Goal: Check status

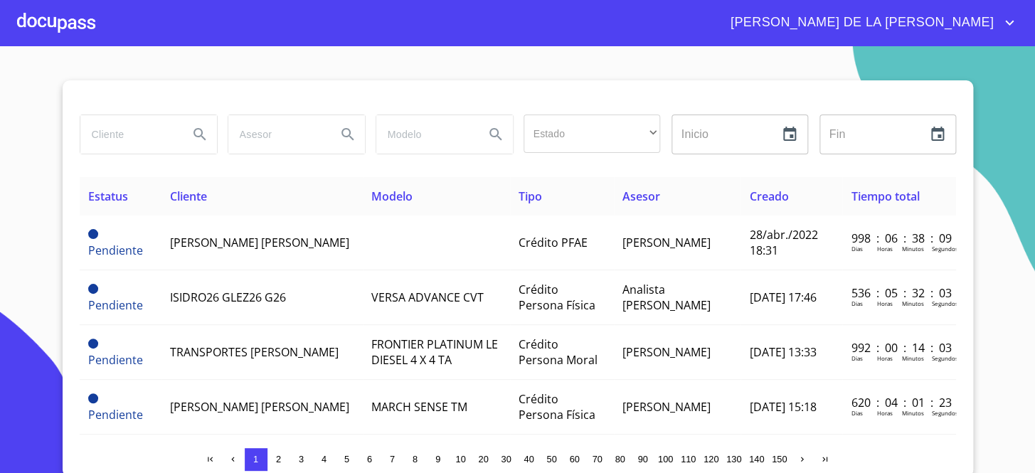
click at [146, 145] on input "search" at bounding box center [128, 134] width 97 height 38
type input "[PERSON_NAME] DE [PERSON_NAME]"
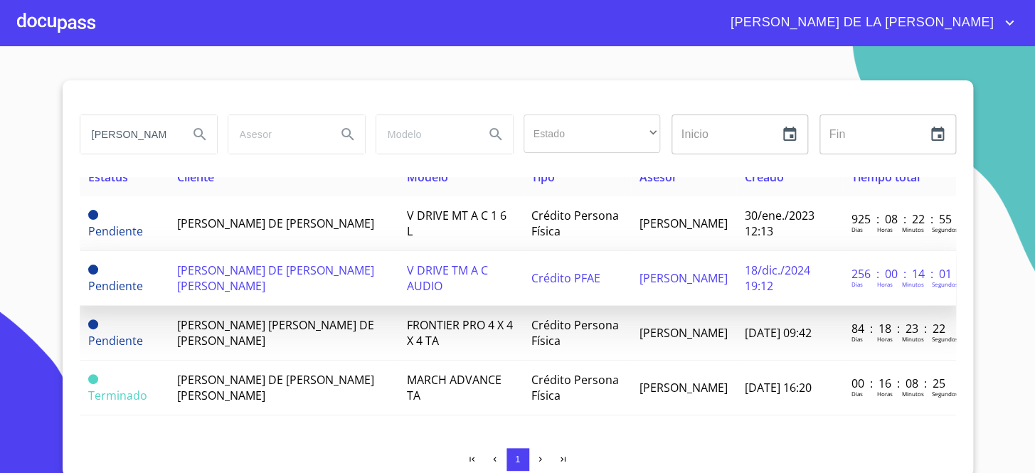
scroll to position [28, 0]
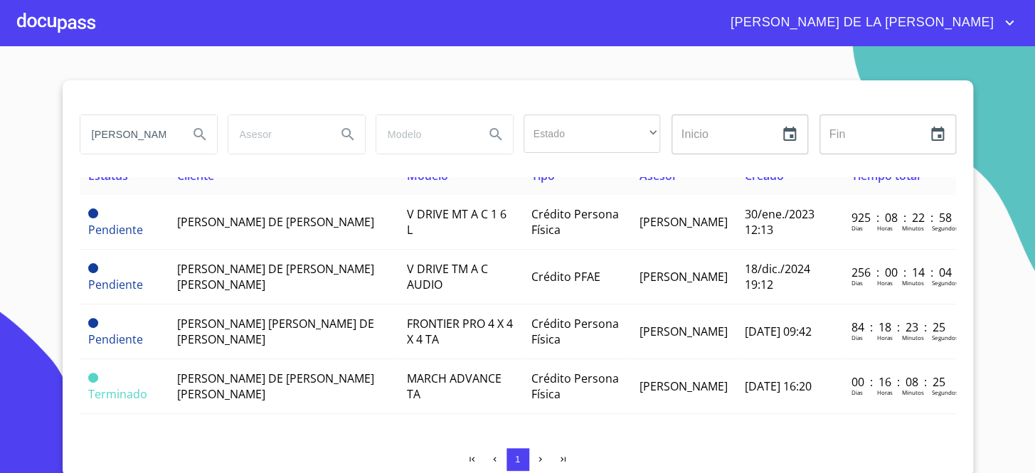
click at [164, 133] on input "[PERSON_NAME] DE [PERSON_NAME]" at bounding box center [128, 134] width 97 height 38
click at [163, 133] on input "[PERSON_NAME] DE [PERSON_NAME]" at bounding box center [128, 134] width 97 height 38
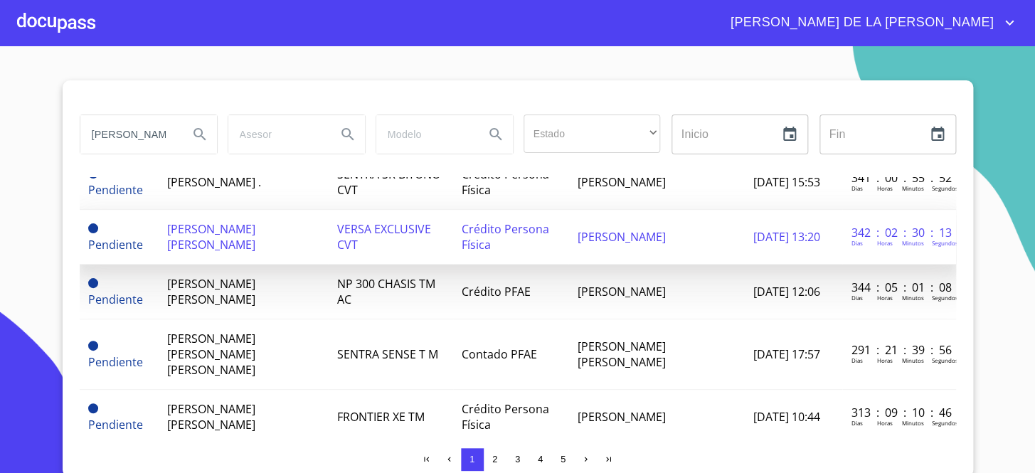
scroll to position [1173, 0]
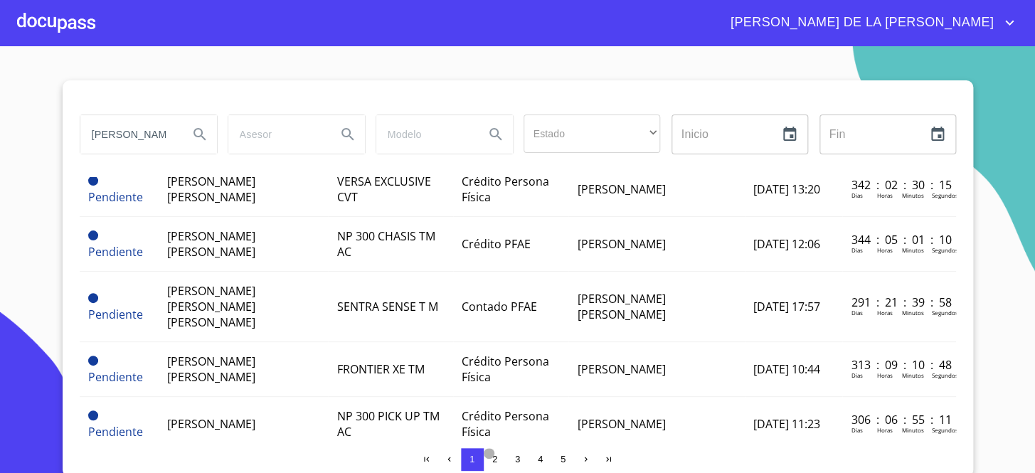
click at [485, 465] on button "2" at bounding box center [495, 459] width 23 height 23
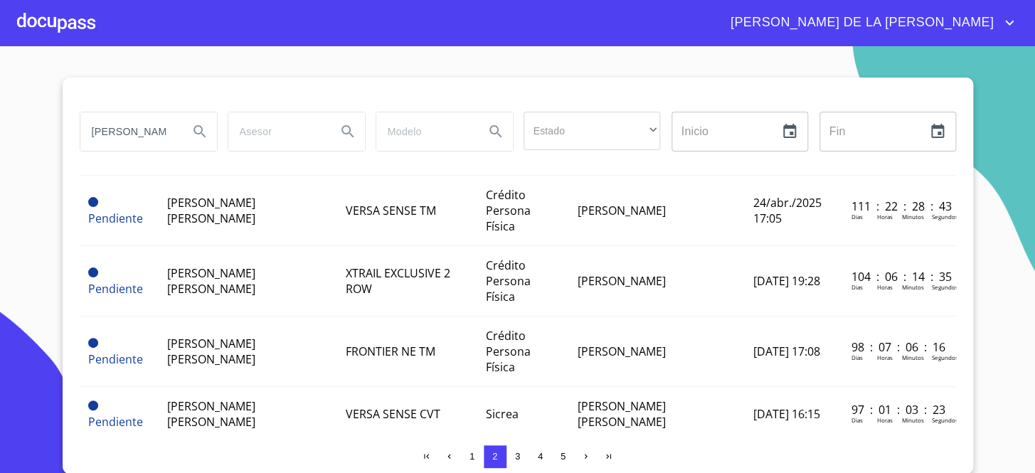
scroll to position [720, 0]
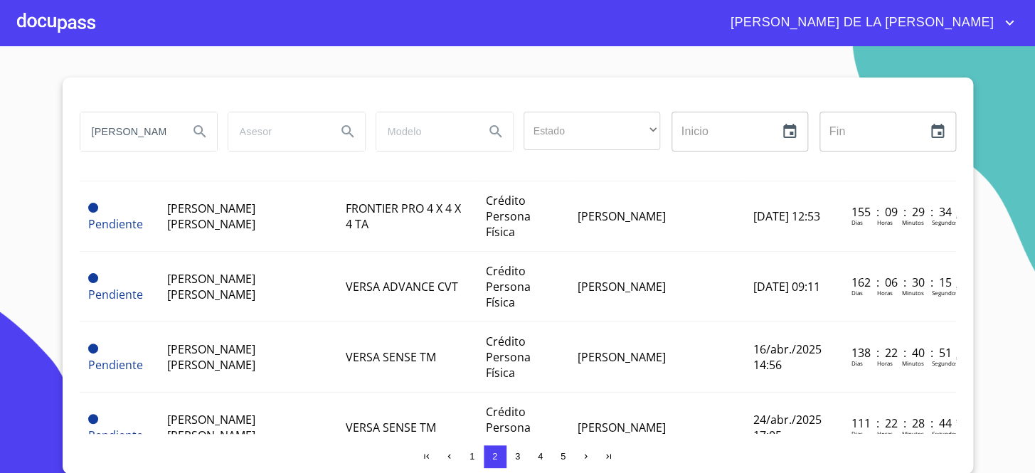
click at [157, 132] on input "[PERSON_NAME]" at bounding box center [128, 131] width 97 height 38
drag, startPoint x: 157, startPoint y: 132, endPoint x: 148, endPoint y: 121, distance: 14.2
click at [157, 132] on input "[PERSON_NAME]" at bounding box center [128, 131] width 97 height 38
type input "[PERSON_NAME]"
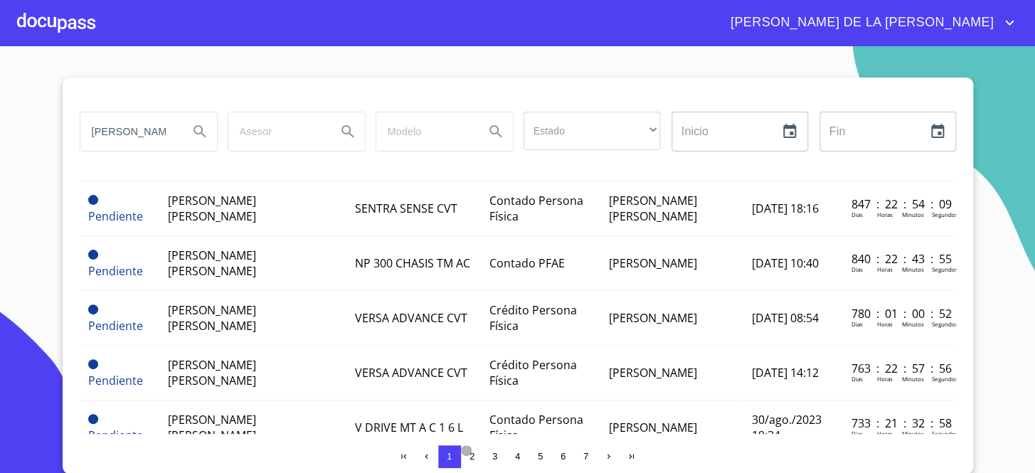
click at [461, 455] on button "2" at bounding box center [472, 456] width 23 height 23
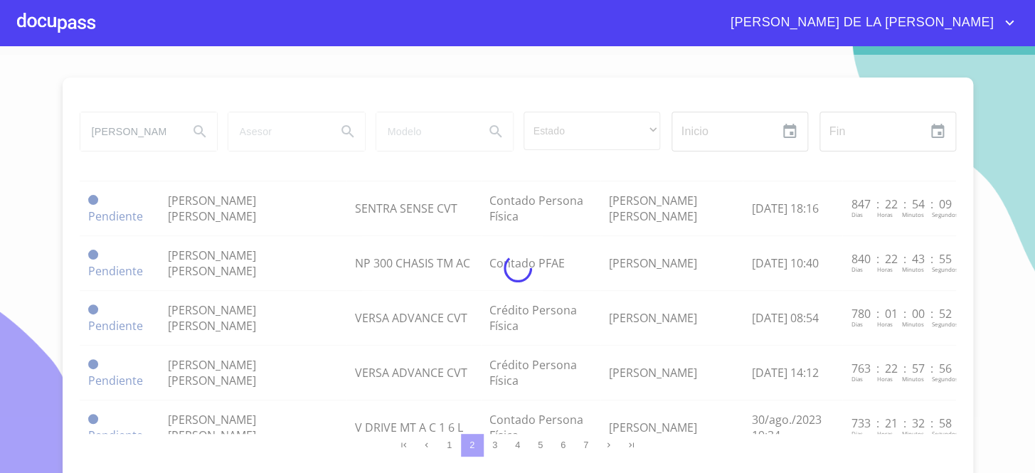
click at [467, 458] on div at bounding box center [517, 268] width 1035 height 427
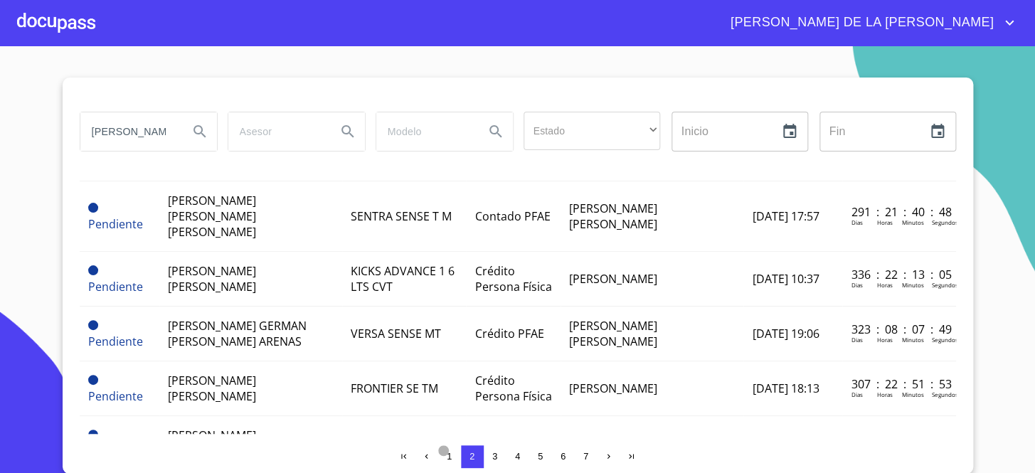
drag, startPoint x: 467, startPoint y: 467, endPoint x: 445, endPoint y: 449, distance: 29.3
click at [445, 451] on span "1" at bounding box center [449, 456] width 11 height 11
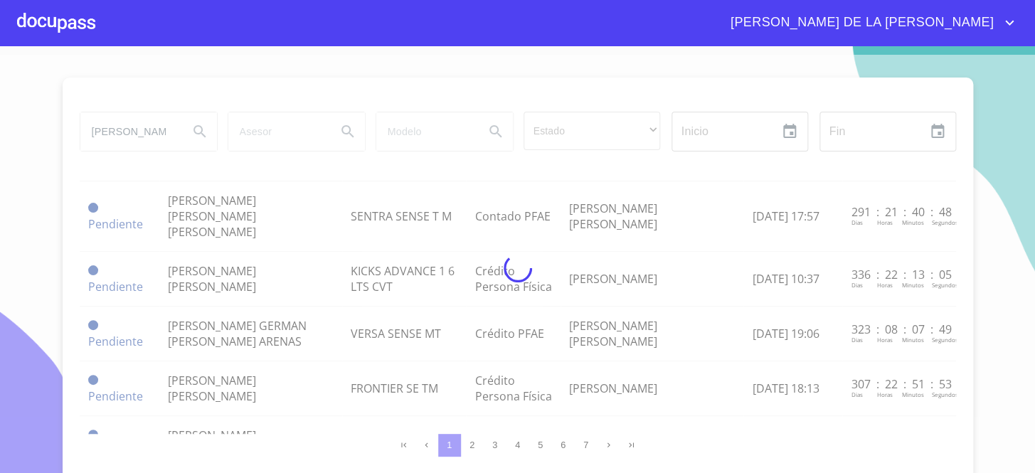
click at [491, 453] on div at bounding box center [517, 268] width 1035 height 427
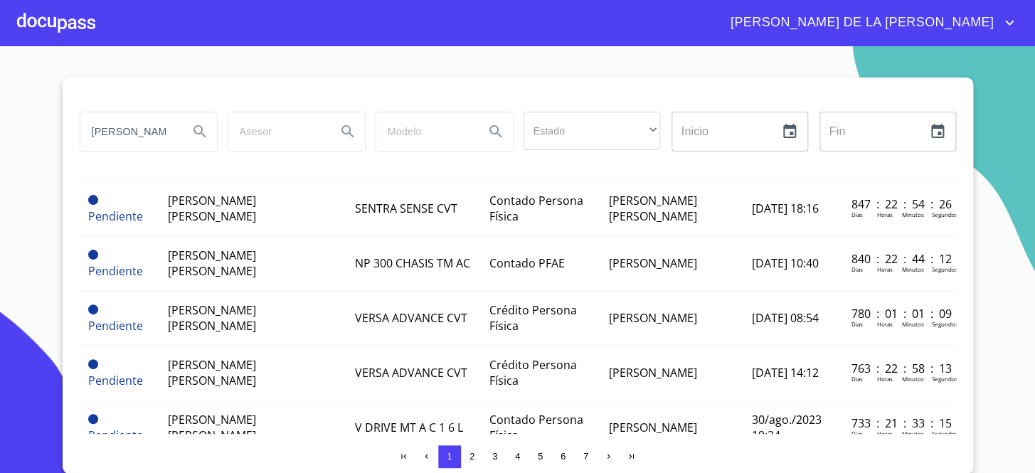
scroll to position [1092, 0]
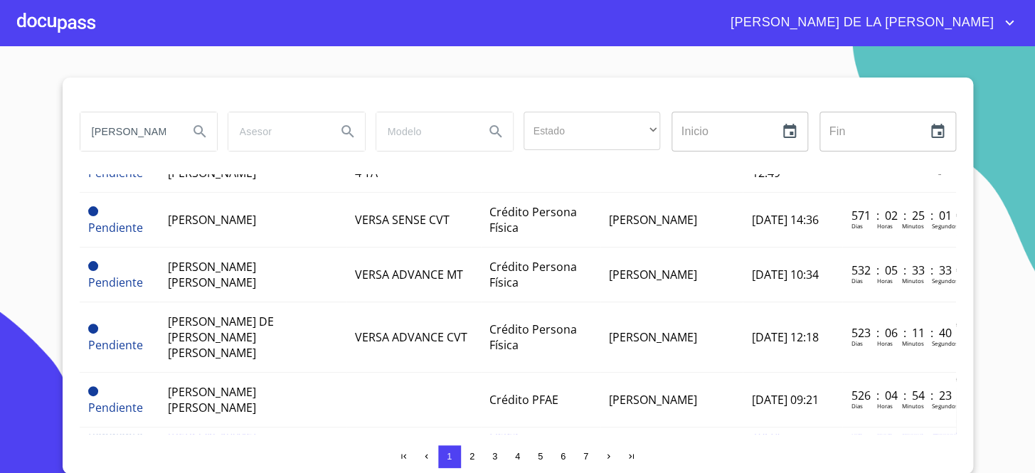
drag, startPoint x: 667, startPoint y: 384, endPoint x: 491, endPoint y: 462, distance: 192.4
click at [492, 465] on div "[PERSON_NAME] Estado ​ ​ Inicio ​ Fin ​ Estatus Cliente Modelo Tipo Asesor Crea…" at bounding box center [518, 276] width 911 height 396
click at [492, 455] on span "3" at bounding box center [494, 456] width 5 height 11
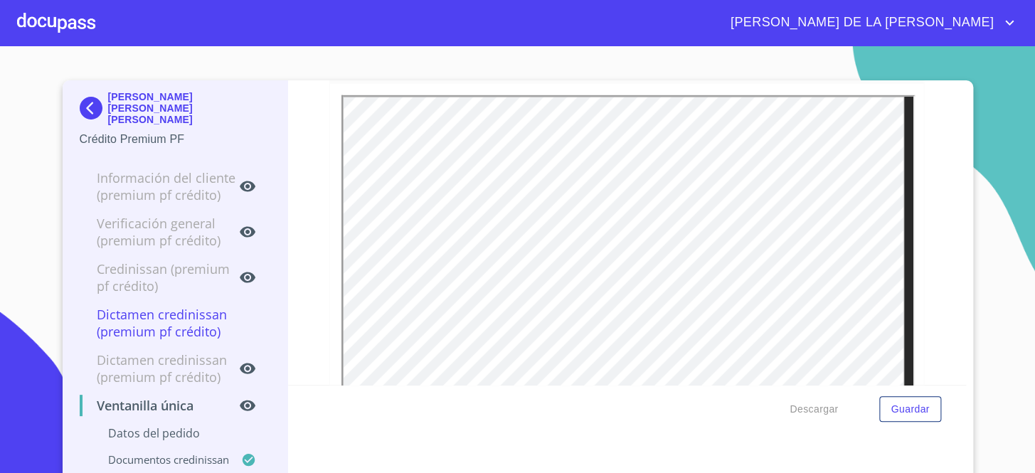
scroll to position [1746, 0]
